Goal: Task Accomplishment & Management: Use online tool/utility

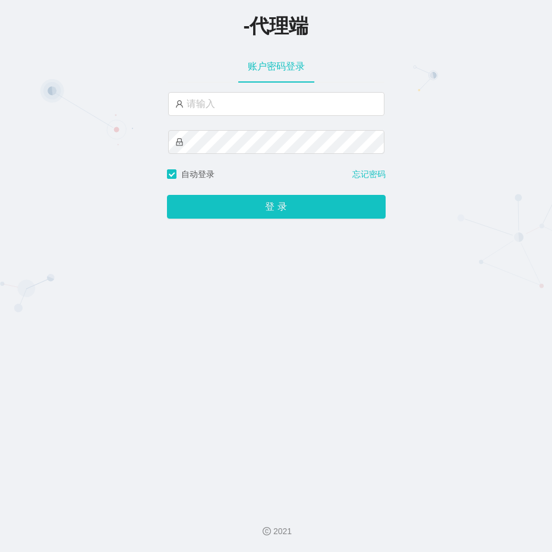
type input "ayang888"
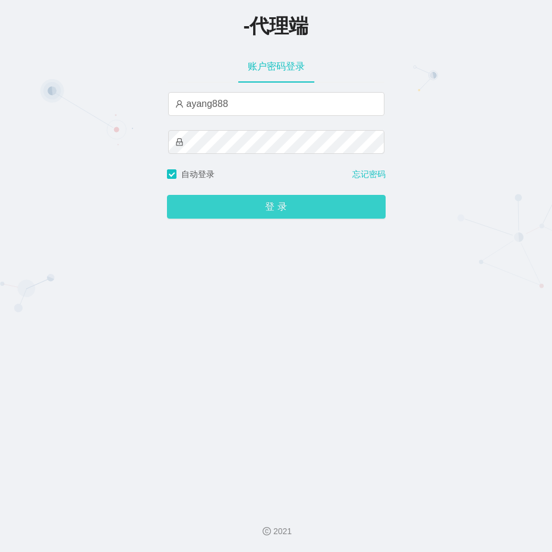
click at [255, 200] on button "登 录" at bounding box center [276, 207] width 219 height 24
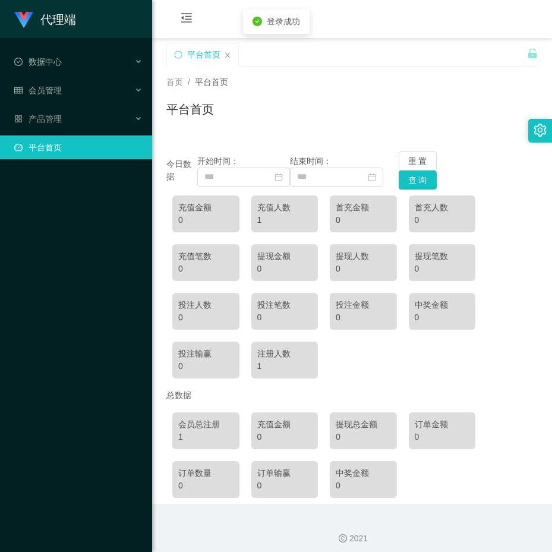
click at [262, 128] on div "首页 / 平台首页 / 平台首页" at bounding box center [352, 102] width 400 height 71
drag, startPoint x: 103, startPoint y: 240, endPoint x: 90, endPoint y: 210, distance: 32.8
click at [97, 230] on div "代理端 数据中心 会员管理 产品管理 平台首页" at bounding box center [76, 276] width 152 height 552
click at [71, 60] on div "数据中心" at bounding box center [76, 62] width 152 height 24
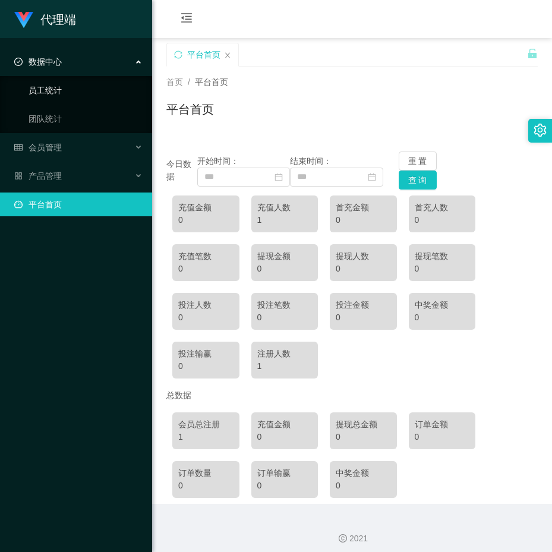
click at [64, 83] on link "员工统计" at bounding box center [86, 90] width 114 height 24
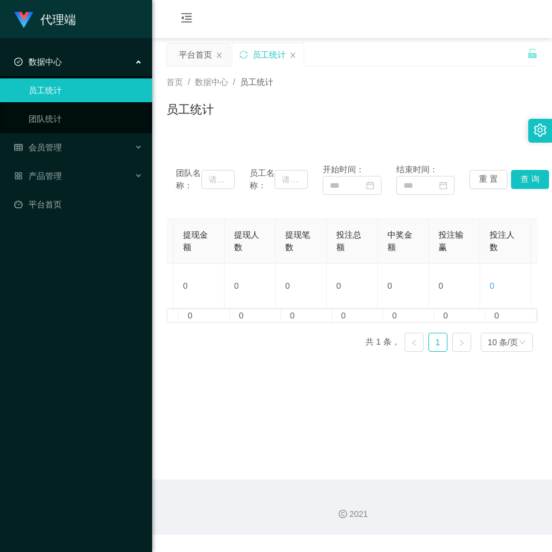
scroll to position [0, 550]
